Goal: Transaction & Acquisition: Book appointment/travel/reservation

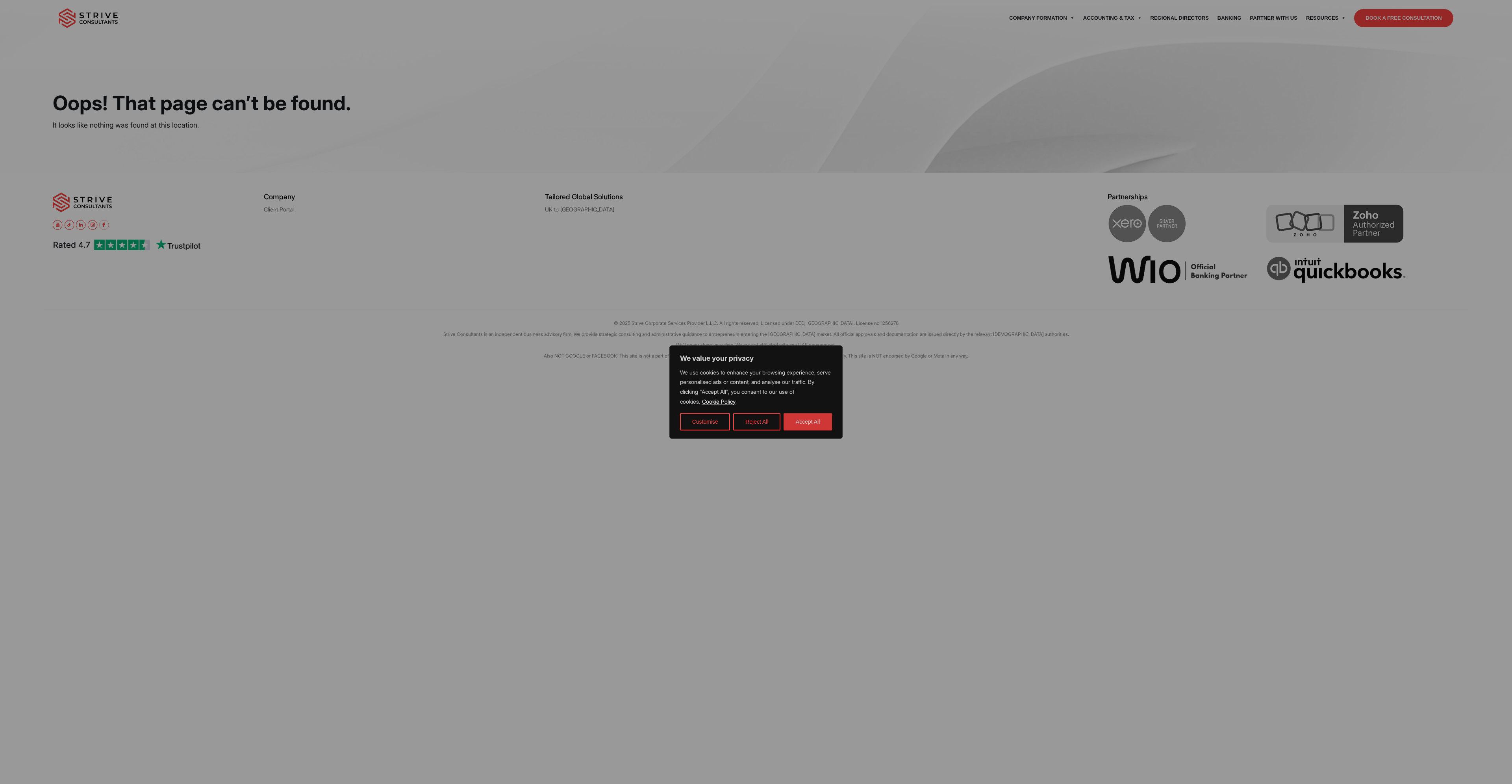
click at [818, 421] on button "Accept All" at bounding box center [808, 422] width 48 height 17
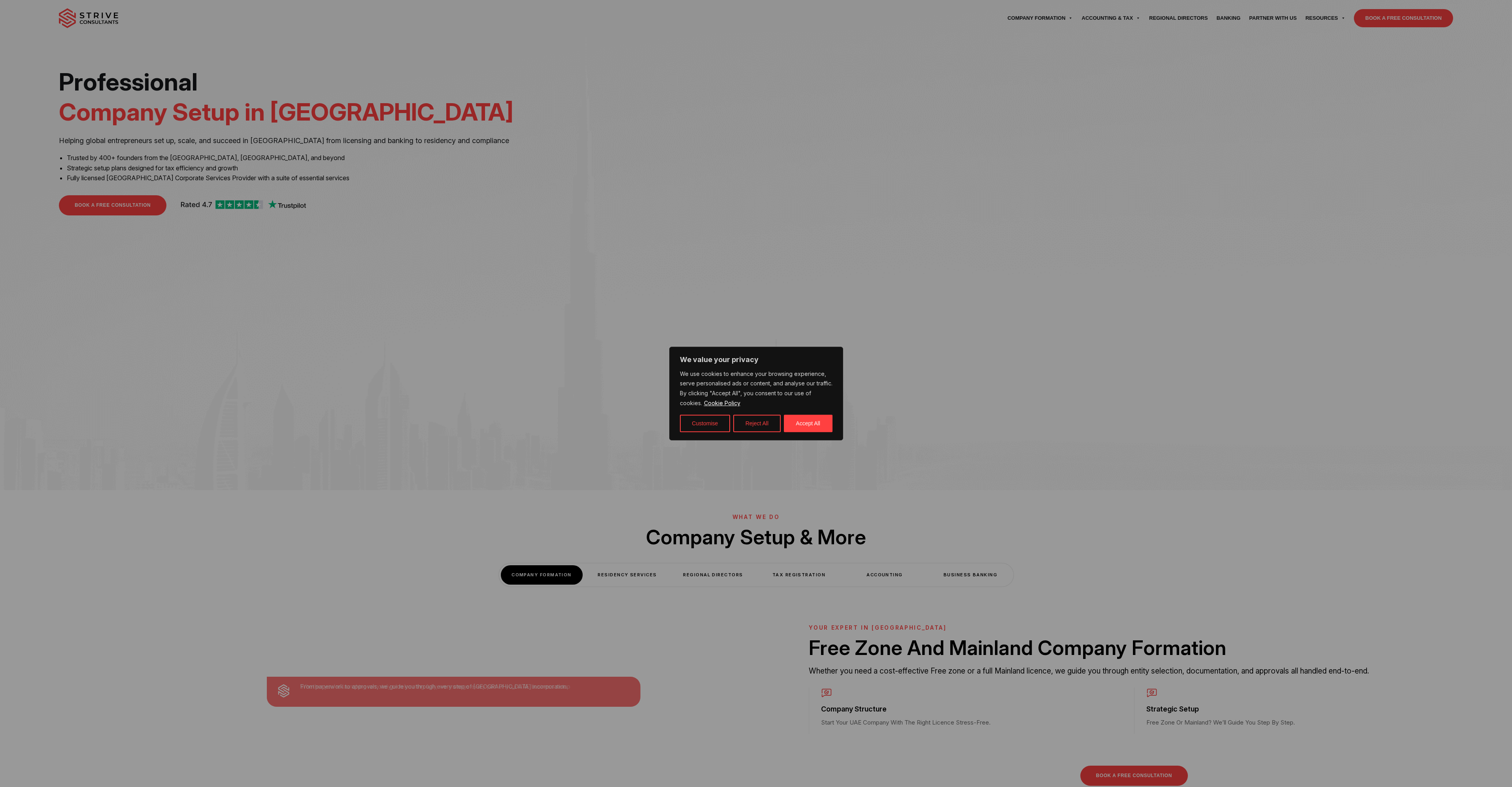
click at [1194, 249] on div at bounding box center [756, 394] width 1512 height 787
click at [806, 423] on button "Accept All" at bounding box center [808, 423] width 49 height 17
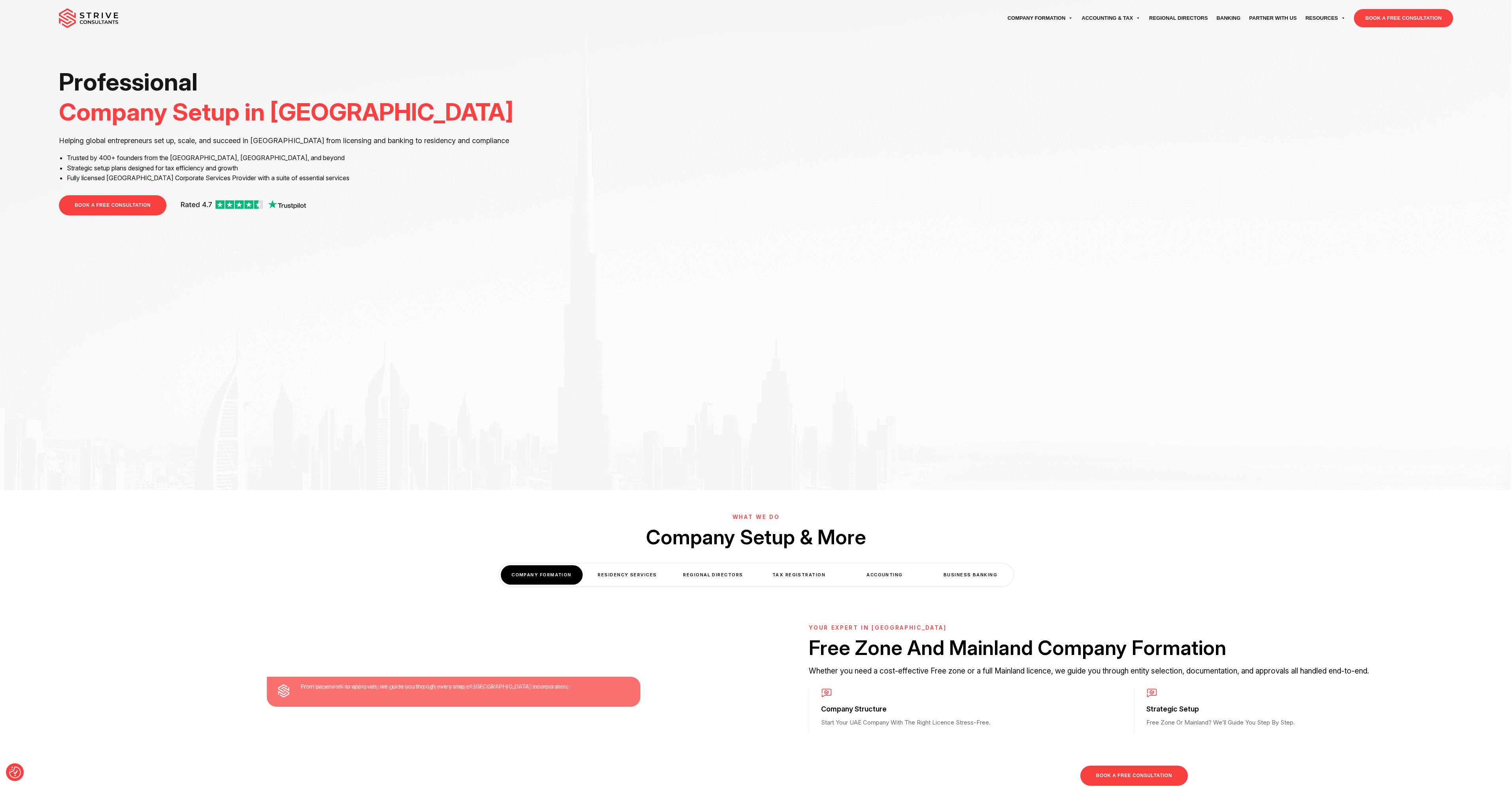
click at [140, 199] on link "BOOK A FREE CONSULTATION" at bounding box center [113, 205] width 108 height 20
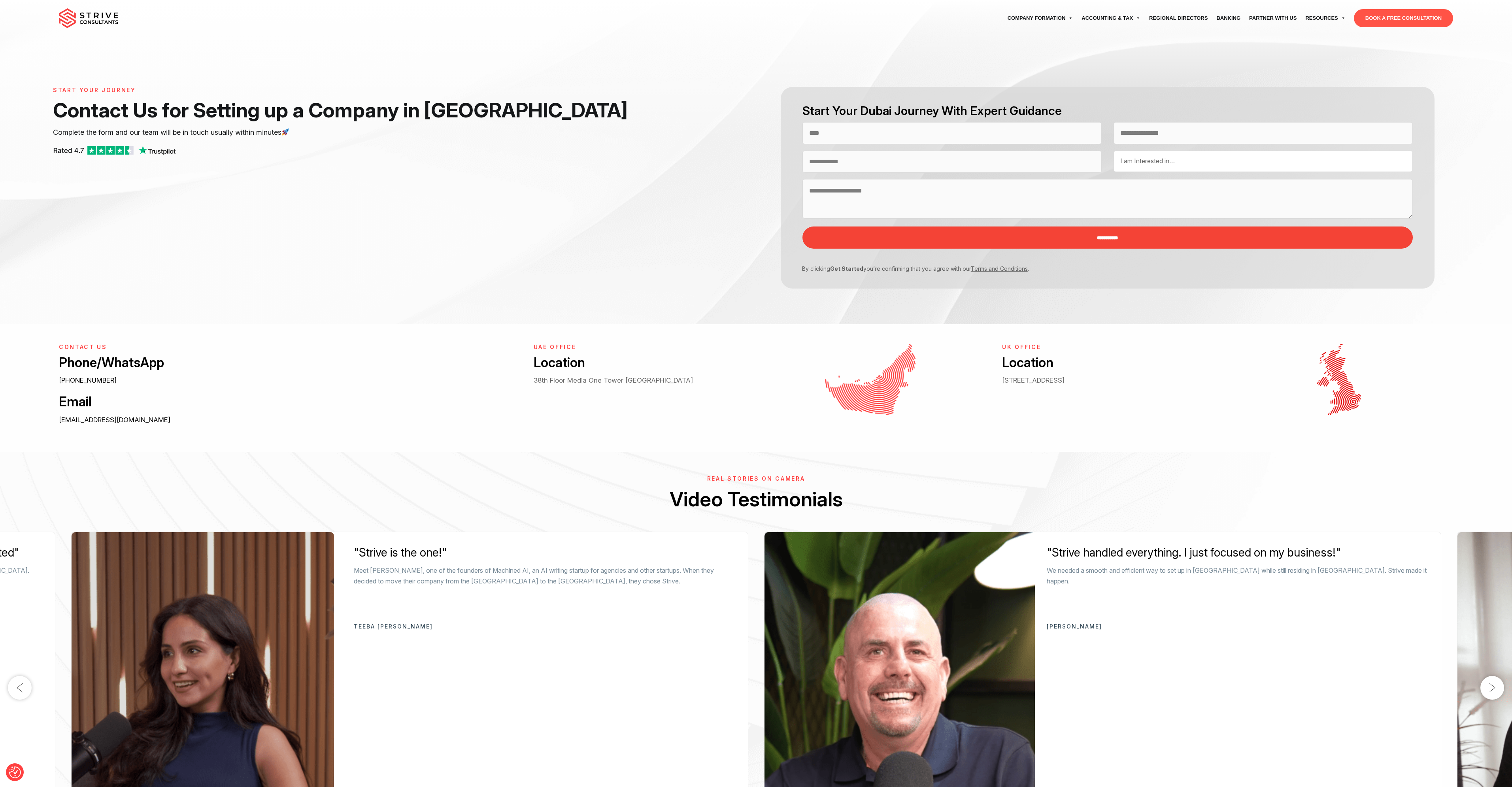
select select "Contact form"
